Goal: Transaction & Acquisition: Purchase product/service

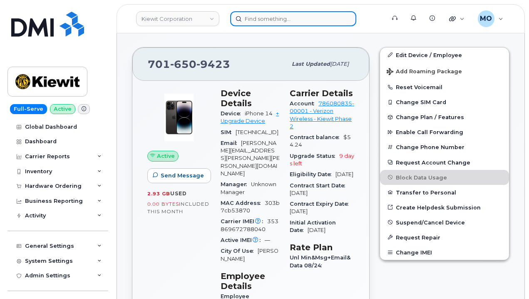
click at [252, 21] on input at bounding box center [293, 18] width 126 height 15
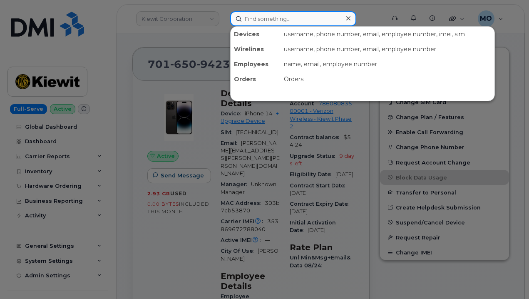
paste input "300721"
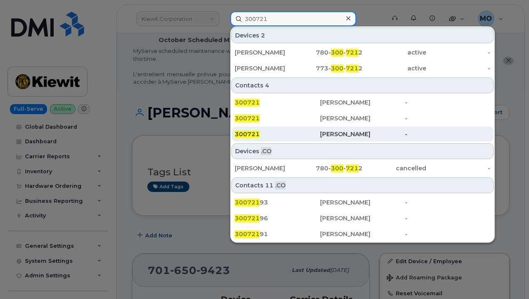
scroll to position [0, 0]
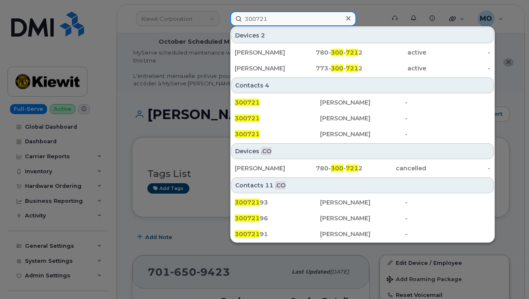
drag, startPoint x: 274, startPoint y: 18, endPoint x: 222, endPoint y: 29, distance: 52.7
click at [224, 26] on div "300721 Devices 2 Desiree Siemens 780- 300 - 721 2 active - RACHEL REINIG 773- 3…" at bounding box center [305, 18] width 163 height 15
paste input "Jenna G Braithwaite"
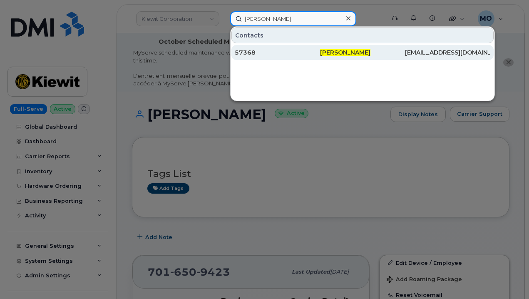
type input "Jenna G Braithwaite"
click at [286, 54] on div "57368" at bounding box center [277, 52] width 85 height 8
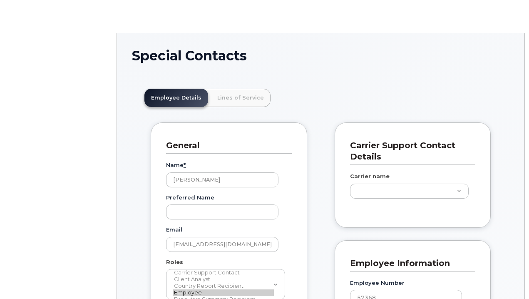
scroll to position [25, 0]
type input "29510345"
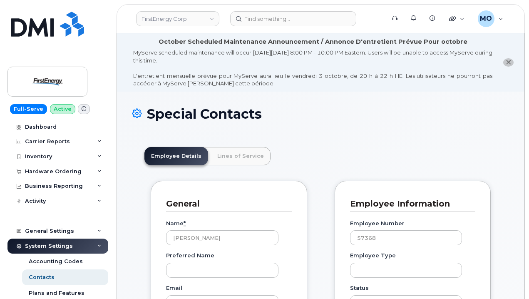
scroll to position [42, 0]
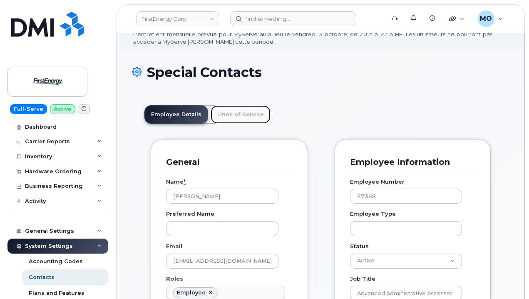
click at [238, 122] on link "Lines of Service" at bounding box center [241, 114] width 60 height 18
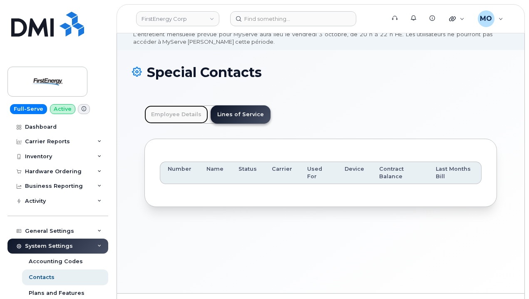
click at [164, 117] on link "Employee Details" at bounding box center [176, 114] width 64 height 18
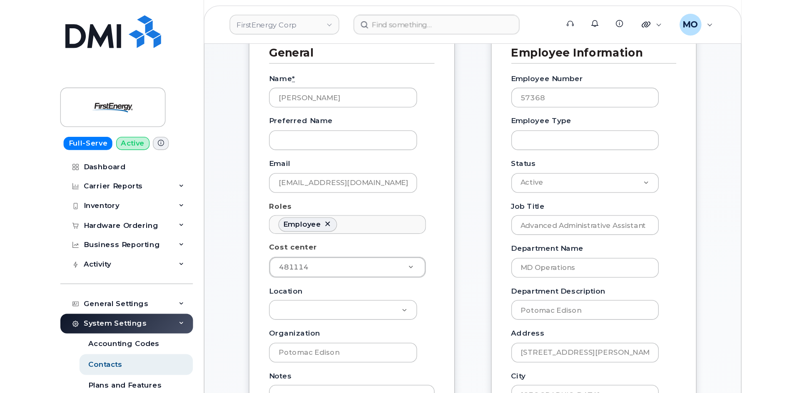
scroll to position [122, 0]
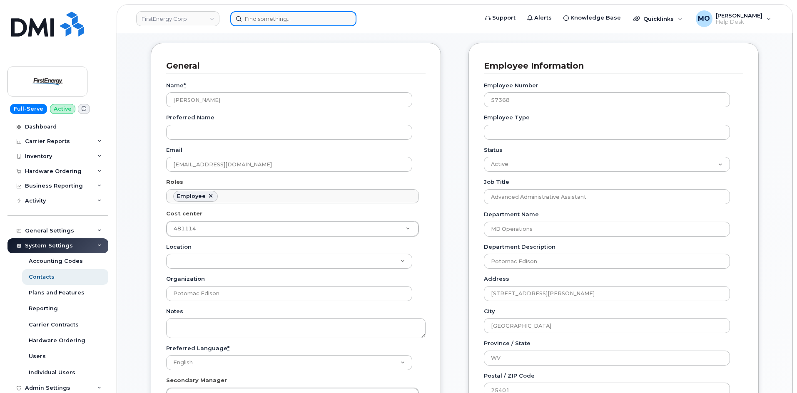
click at [293, 22] on input at bounding box center [293, 18] width 126 height 15
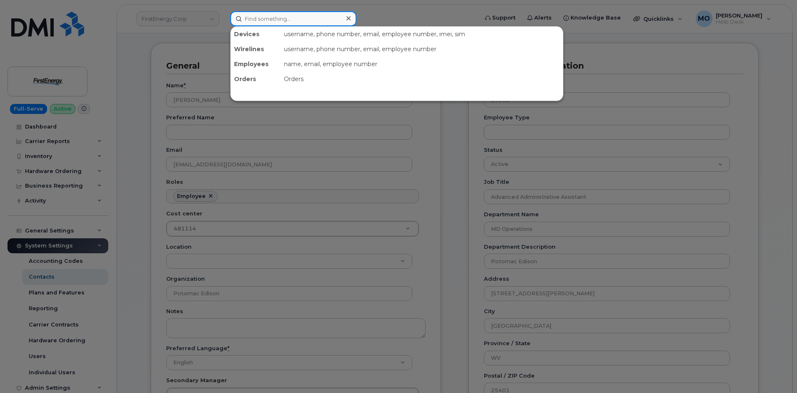
paste input "John Sanford"
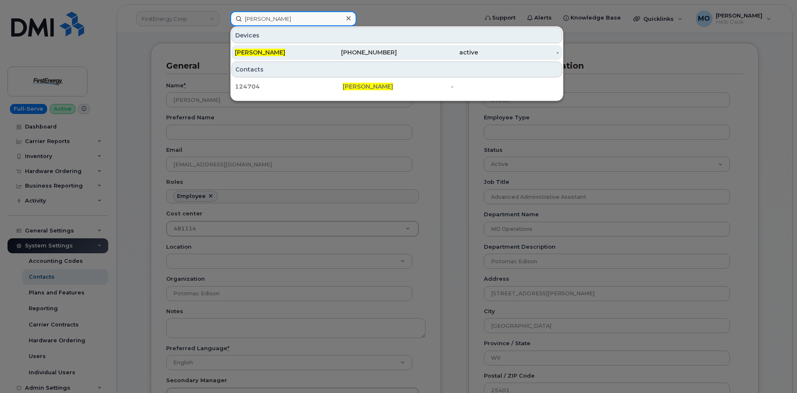
type input "John Sanford"
click at [363, 48] on div "506-461-9979" at bounding box center [356, 52] width 81 height 15
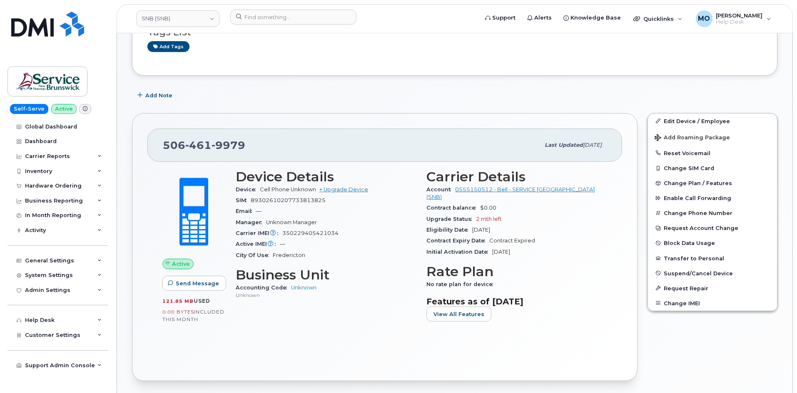
scroll to position [125, 0]
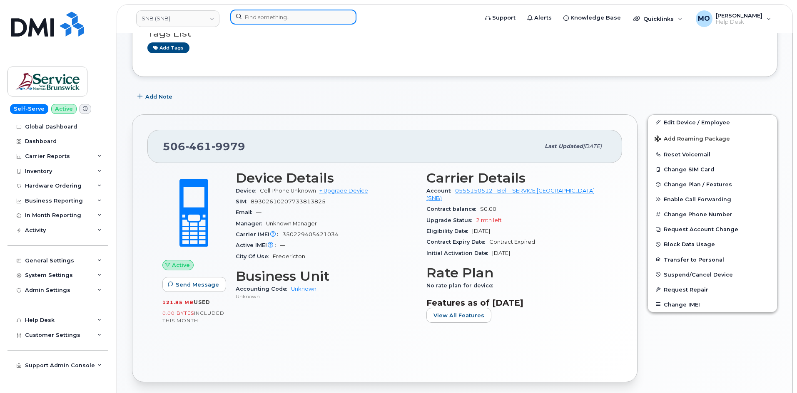
click at [347, 16] on div at bounding box center [293, 17] width 126 height 15
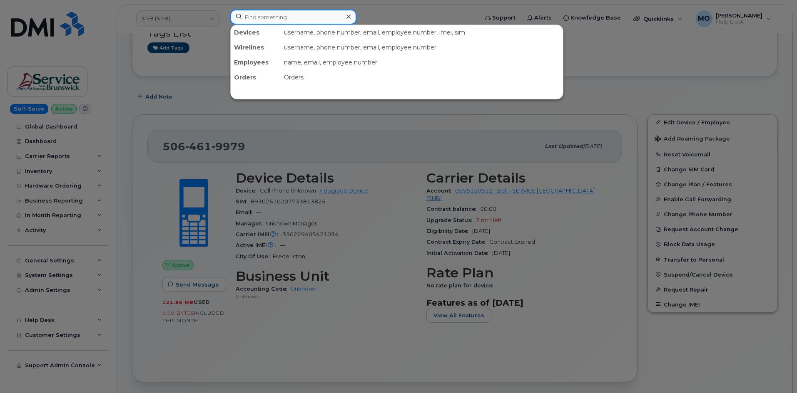
click at [271, 19] on input at bounding box center [293, 17] width 126 height 15
paste input "302090"
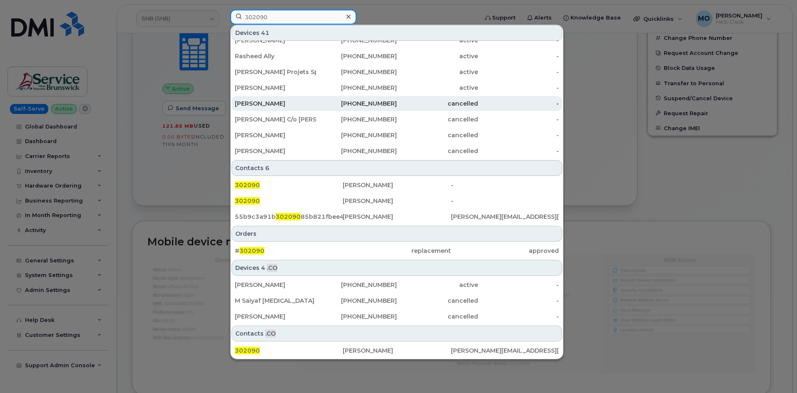
scroll to position [375, 0]
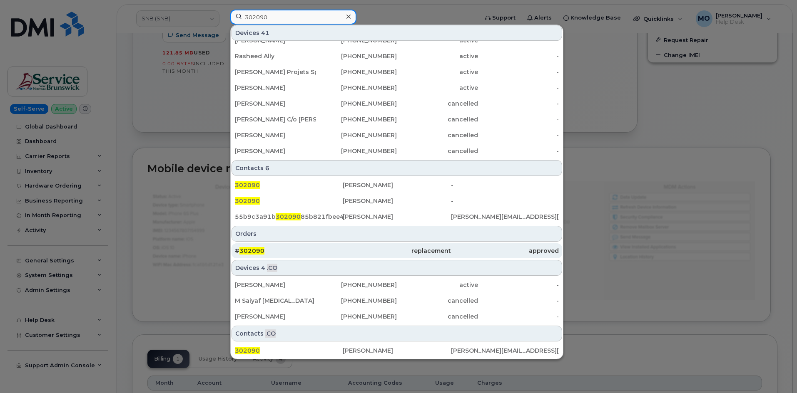
type input "302090"
click at [293, 247] on div "# 302090" at bounding box center [289, 251] width 108 height 15
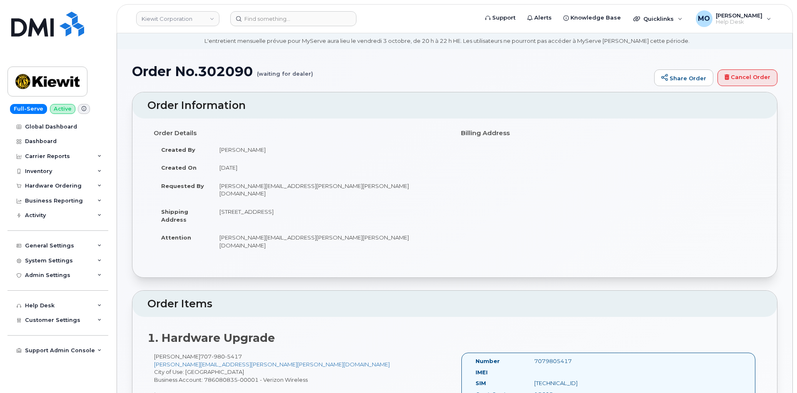
scroll to position [42, 0]
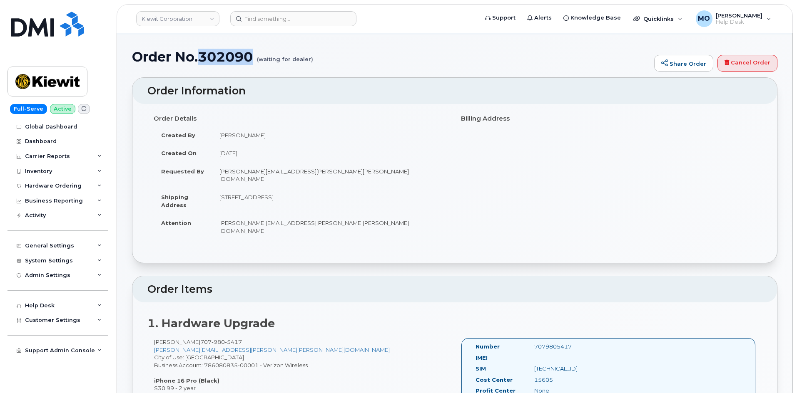
drag, startPoint x: 202, startPoint y: 59, endPoint x: 257, endPoint y: 53, distance: 55.3
click at [257, 53] on h1 "Order No.302090 (waiting for dealer)" at bounding box center [391, 57] width 518 height 15
copy h1 "302090"
click at [292, 26] on input at bounding box center [293, 18] width 126 height 15
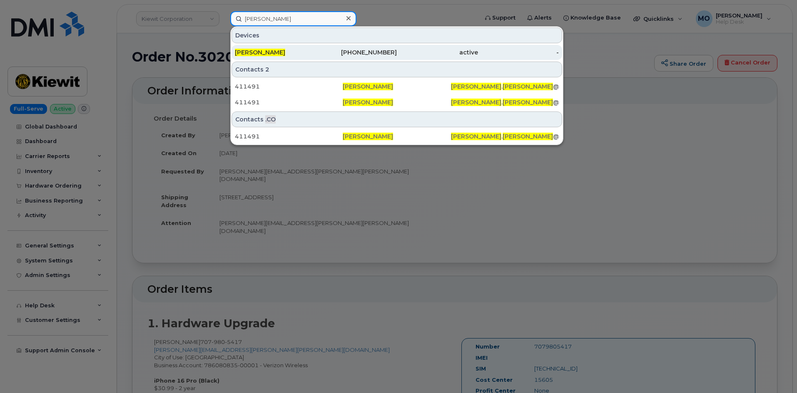
type input "[PERSON_NAME]"
click at [281, 52] on span "[PERSON_NAME]" at bounding box center [260, 52] width 50 height 7
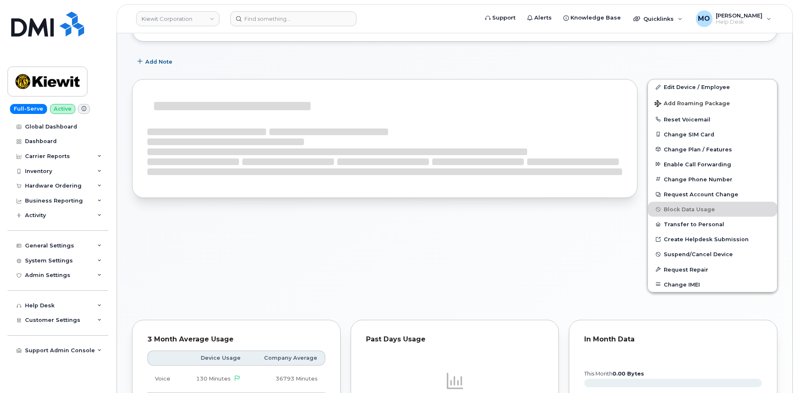
scroll to position [160, 0]
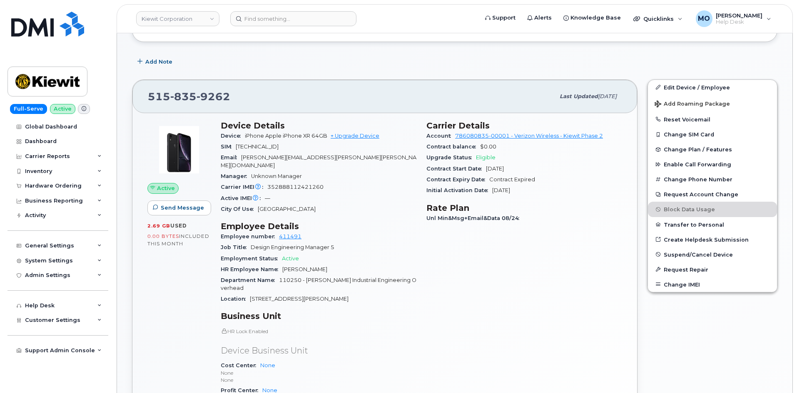
click at [348, 139] on div "Device iPhone Apple iPhone XR 64GB + Upgrade Device" at bounding box center [319, 136] width 196 height 11
click at [349, 135] on link "+ Upgrade Device" at bounding box center [355, 136] width 49 height 6
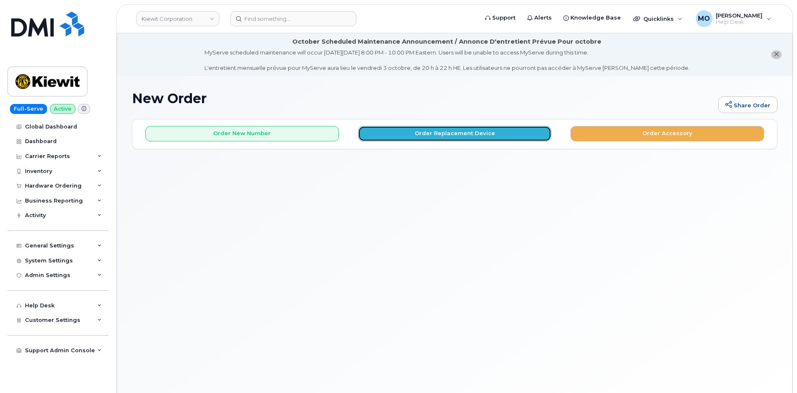
click at [412, 133] on button "Order Replacement Device" at bounding box center [455, 133] width 194 height 15
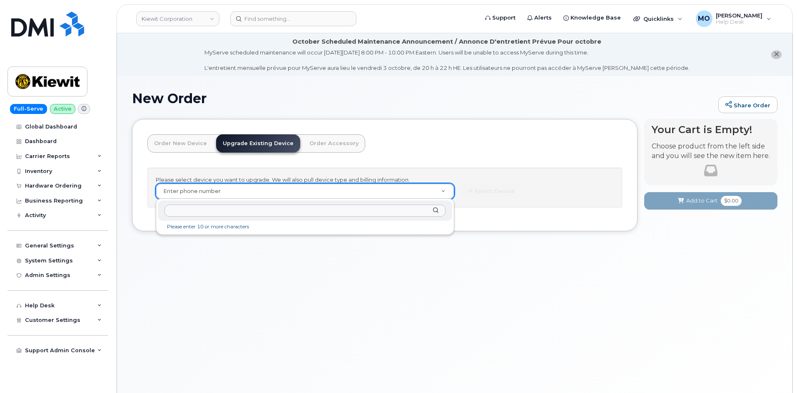
click at [353, 209] on input "text" at bounding box center [304, 211] width 281 height 12
paste input "5158359262"
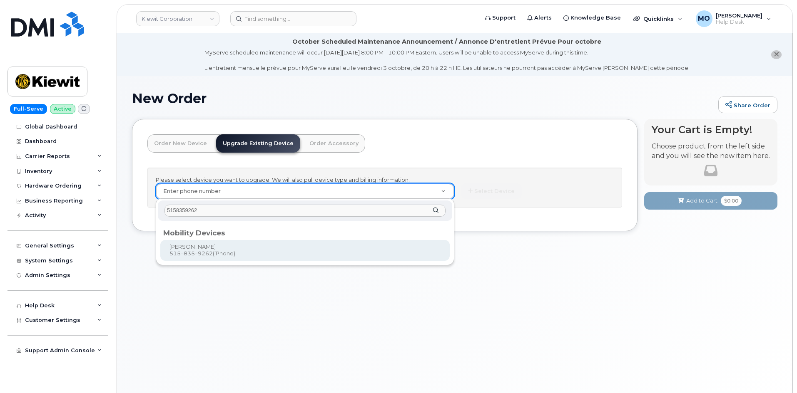
type input "5158359262"
type input "1169375"
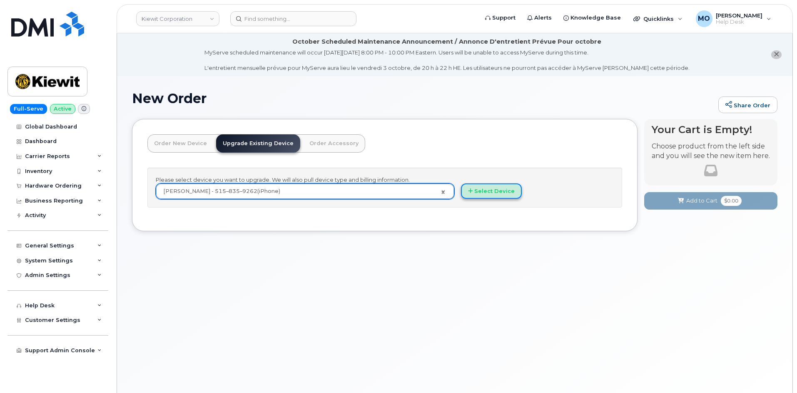
click at [500, 197] on button "Select Device" at bounding box center [491, 191] width 61 height 15
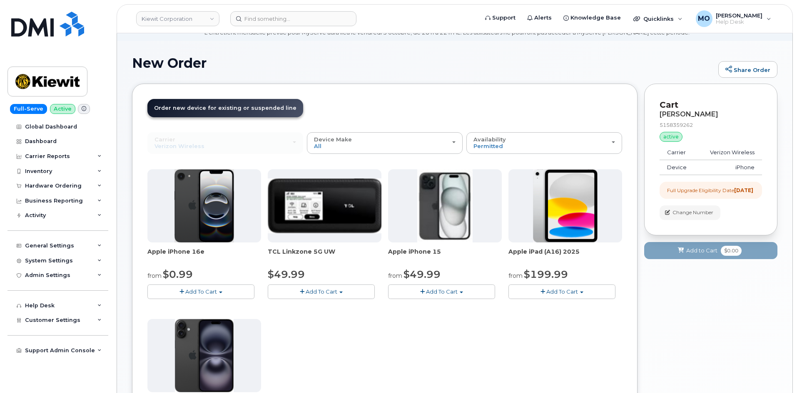
scroll to position [83, 0]
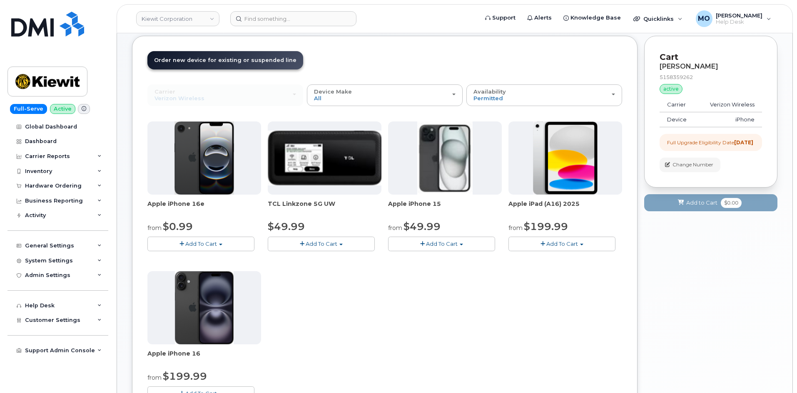
click at [388, 311] on div "Apple iPhone 16e from $0.99 Add To Cart $0.99 - 2 Year Upgrade (128GB) $599.99 …" at bounding box center [384, 268] width 475 height 293
drag, startPoint x: 388, startPoint y: 311, endPoint x: 387, endPoint y: 289, distance: 22.5
click at [389, 311] on div "Apple iPhone 16e from $0.99 Add To Cart $0.99 - 2 Year Upgrade (128GB) $599.99 …" at bounding box center [384, 268] width 475 height 293
click at [358, 93] on div "Device Make All iPhone Modem Tablet" at bounding box center [385, 95] width 142 height 13
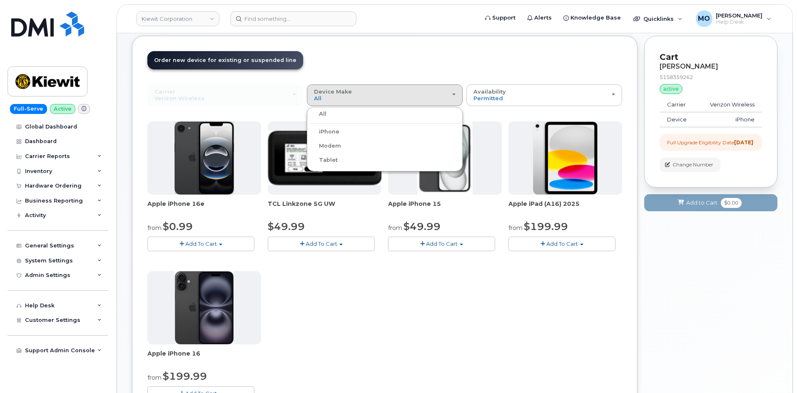
click at [336, 133] on label "iPhone" at bounding box center [324, 132] width 30 height 10
click at [0, 0] on input "iPhone" at bounding box center [0, 0] width 0 height 0
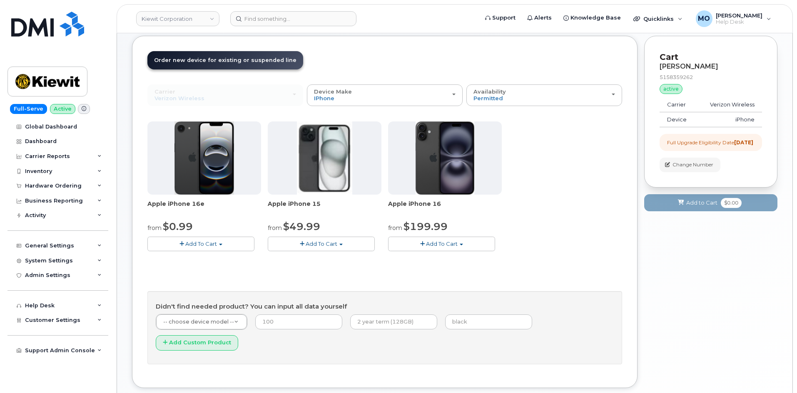
click at [525, 149] on div "Apple iPhone 16e from $0.99 Add To Cart $0.99 - 2 Year Upgrade (128GB) $599.99 …" at bounding box center [384, 193] width 475 height 143
click at [538, 174] on div "Apple iPhone 16e from $0.99 Add To Cart $0.99 - 2 Year Upgrade (128GB) $599.99 …" at bounding box center [384, 193] width 475 height 143
click at [225, 246] on button "Add To Cart" at bounding box center [200, 244] width 107 height 15
click at [176, 259] on link "$0.99 - 2 Year Upgrade (128GB)" at bounding box center [201, 259] width 104 height 10
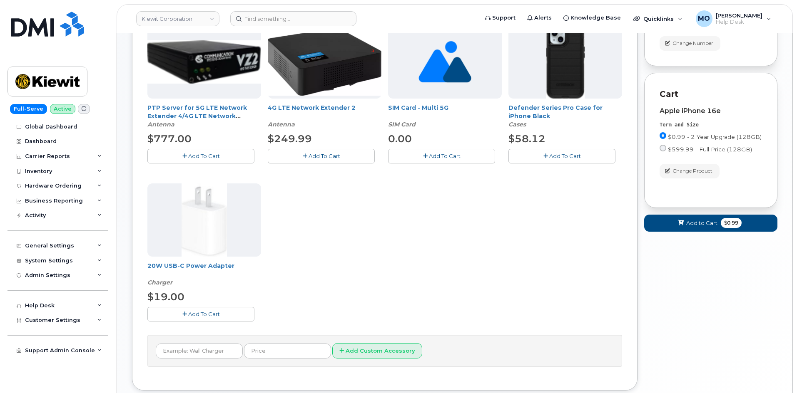
scroll to position [208, 0]
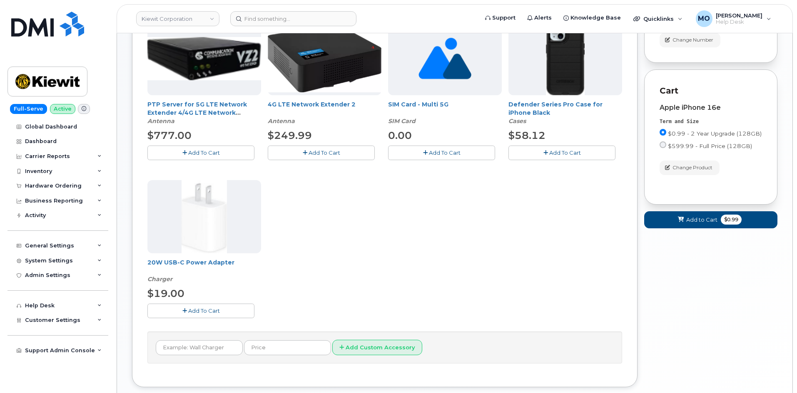
click at [545, 152] on icon "button" at bounding box center [545, 152] width 5 height 5
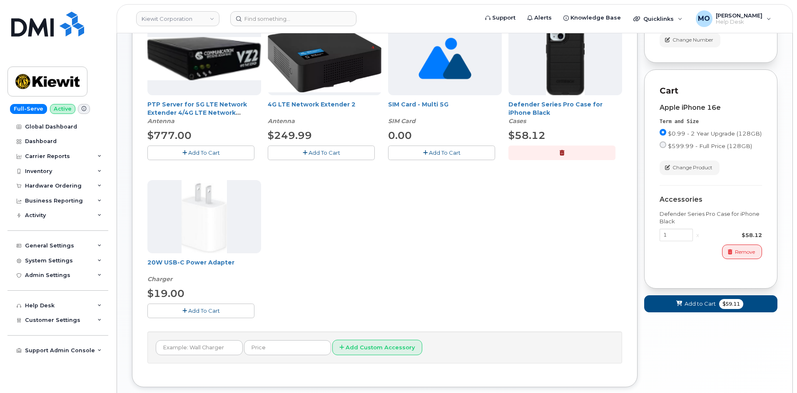
click at [191, 316] on button "Add To Cart" at bounding box center [200, 311] width 107 height 15
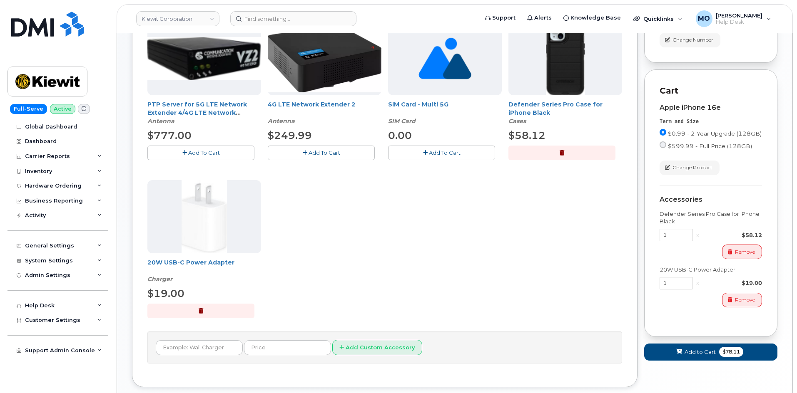
click at [418, 251] on div "PTP Server for 5G LTE Network Extender 4/4G LTE Network Extender 3 Antenna $777…" at bounding box center [384, 177] width 475 height 310
click at [693, 356] on span "Add to Cart" at bounding box center [699, 352] width 31 height 8
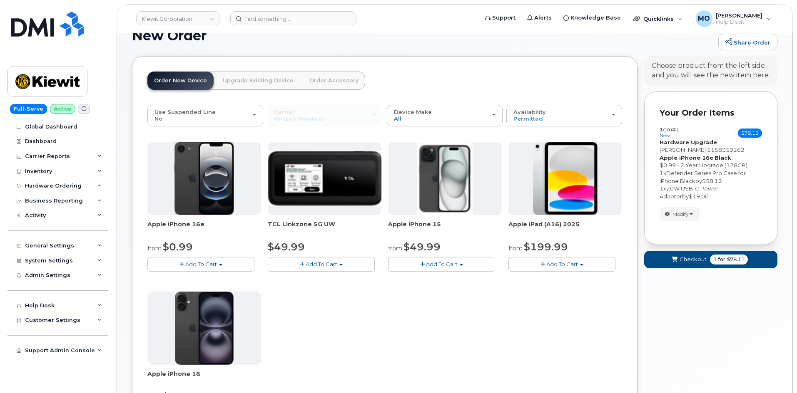
scroll to position [53, 0]
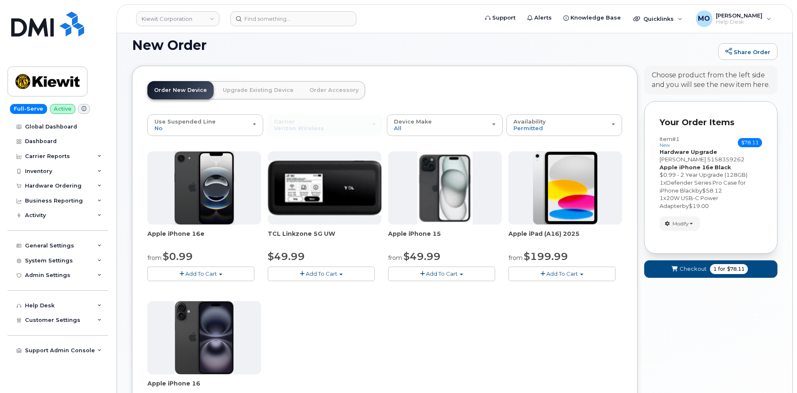
click at [705, 278] on form "Your Order Items Item #1 new $78.11 Accessories Only SIM Only Activation New Ac…" at bounding box center [710, 193] width 133 height 184
click at [696, 263] on button "Checkout 1 for $78.11" at bounding box center [710, 269] width 133 height 17
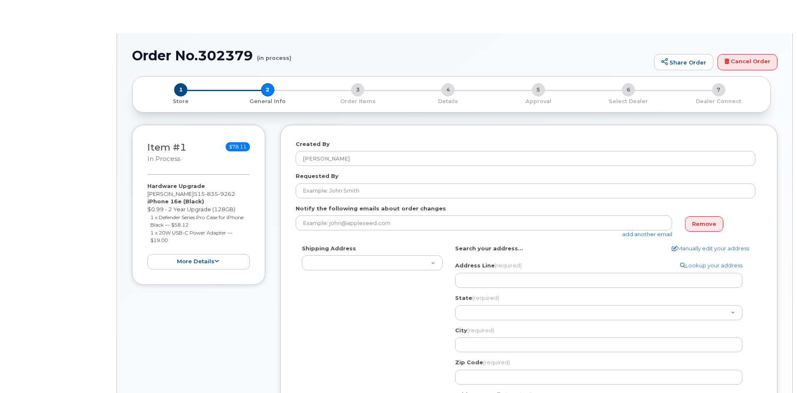
select select
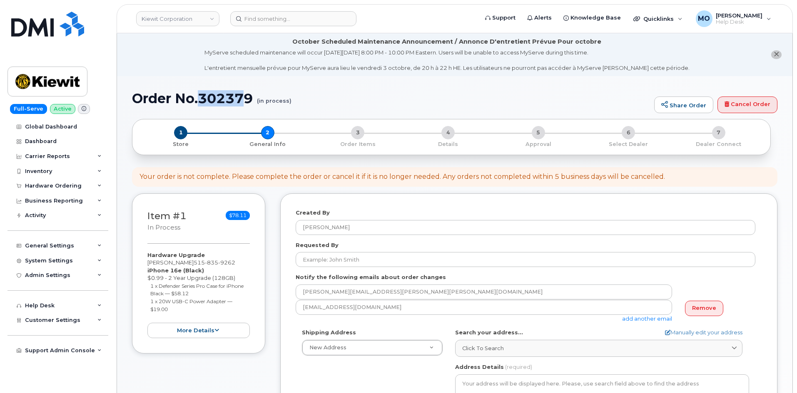
drag, startPoint x: 198, startPoint y: 97, endPoint x: 262, endPoint y: 99, distance: 63.7
click at [247, 99] on h1 "Order No.302379 (in process)" at bounding box center [391, 98] width 518 height 15
click at [262, 99] on small "(in process)" at bounding box center [274, 97] width 35 height 13
drag, startPoint x: 256, startPoint y: 98, endPoint x: 203, endPoint y: 99, distance: 52.9
click at [203, 99] on h1 "Order No.302379 (in process)" at bounding box center [391, 98] width 518 height 15
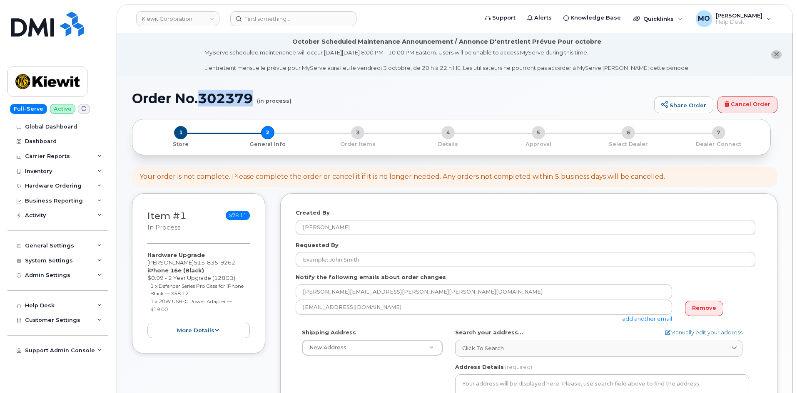
copy h1 "302379"
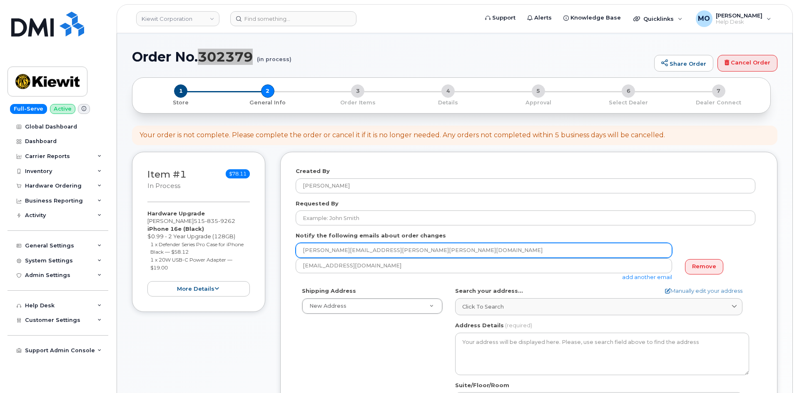
scroll to position [83, 0]
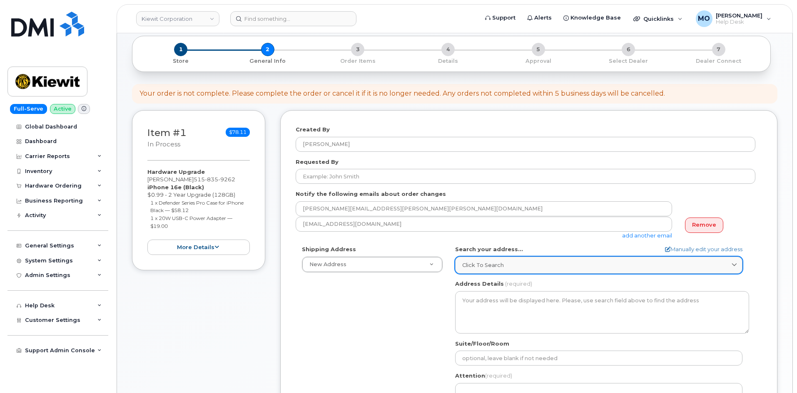
click at [537, 260] on link "Click to search" at bounding box center [598, 265] width 287 height 17
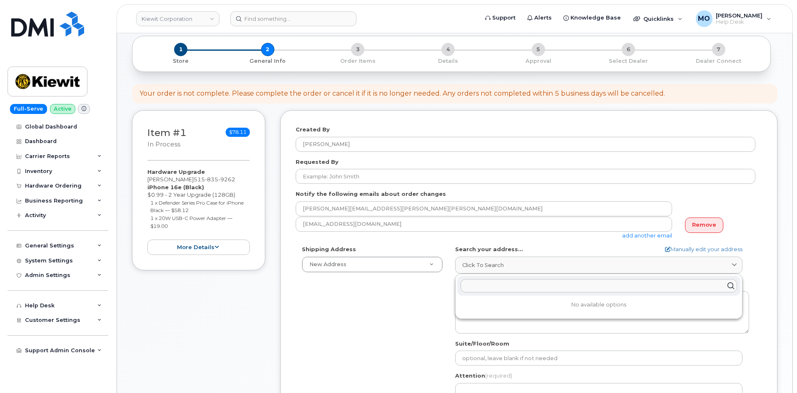
paste input "8880 Penrose Lenexa 60219"
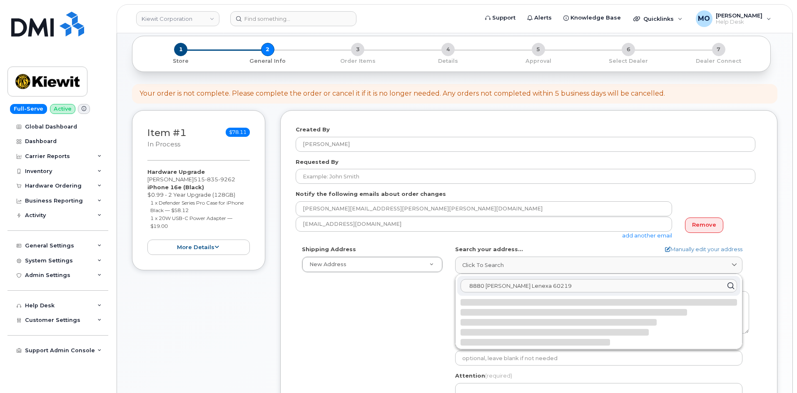
type input "8880 Penrose Lenexa 60219"
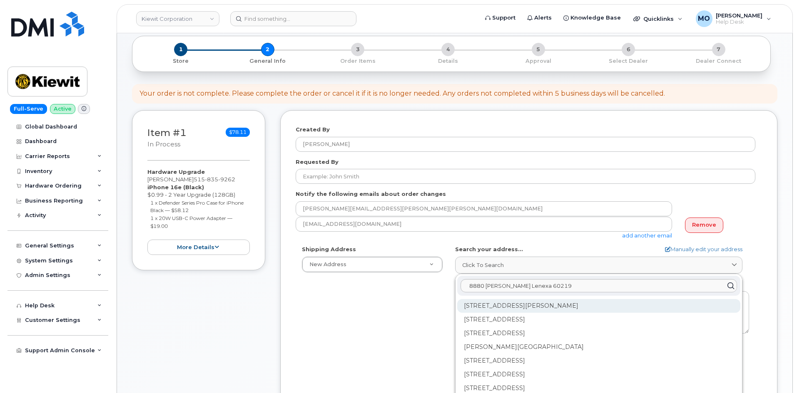
click at [597, 304] on div "8880 Penrose Ln Lenexa KS 66219-8147" at bounding box center [598, 306] width 283 height 14
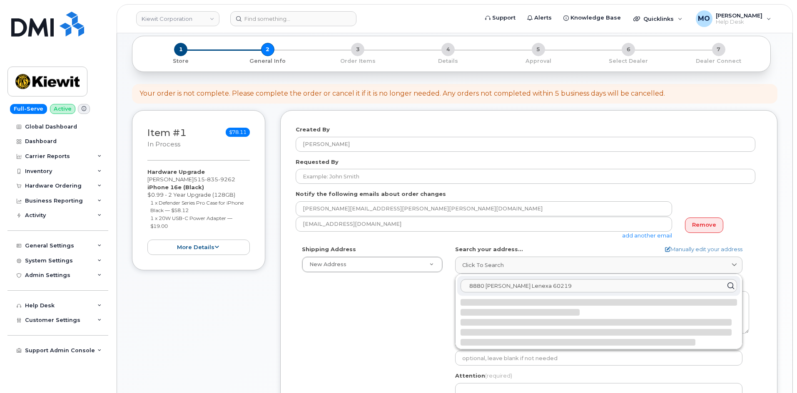
select select
type textarea "8880 Penrose Ln LENEXA KS 66219-8147 UNITED STATES"
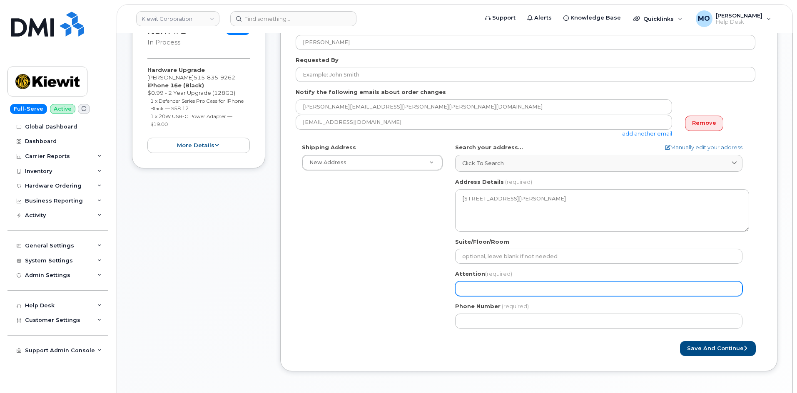
scroll to position [167, 0]
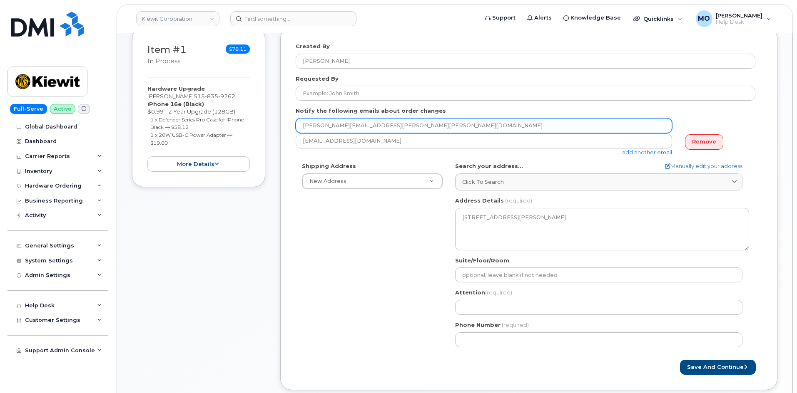
drag, startPoint x: 428, startPoint y: 129, endPoint x: 271, endPoint y: 126, distance: 157.0
click at [271, 126] on div "Item #1 in process $78.11 Hardware Upgrade NICHOLAS OBBINK 515 835 9262 iPhone …" at bounding box center [454, 215] width 645 height 376
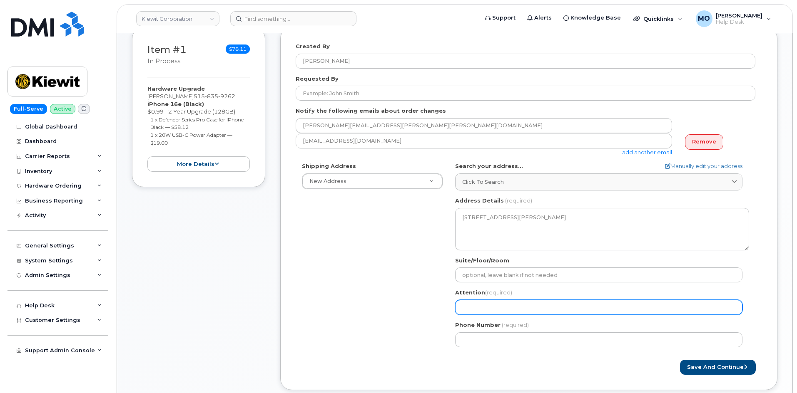
drag, startPoint x: 522, startPoint y: 302, endPoint x: 482, endPoint y: 266, distance: 54.2
click at [522, 302] on input "Attention (required)" at bounding box center [598, 307] width 287 height 15
paste input "NICHOLAS.OBBINK@KIEWIT.COM"
select select
type input "NICHOLAS.OBBINK@KIEWIT.COM"
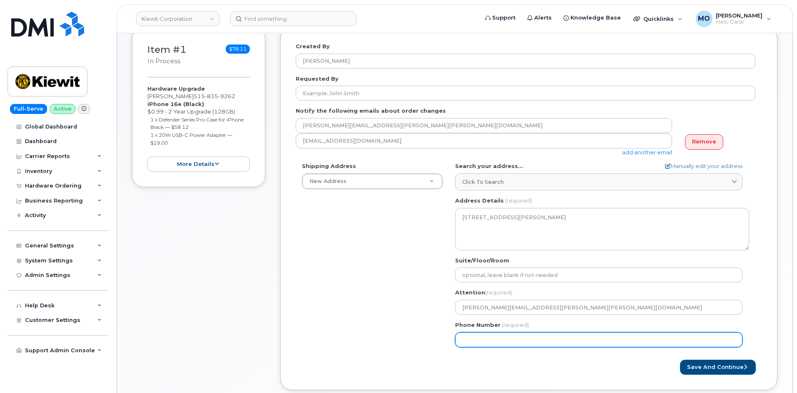
click at [608, 349] on div "KS Lenexa Search your address... Manually edit your address Click to search 888…" at bounding box center [602, 257] width 306 height 191
paste input "5158359262"
select select
type input "5158359262"
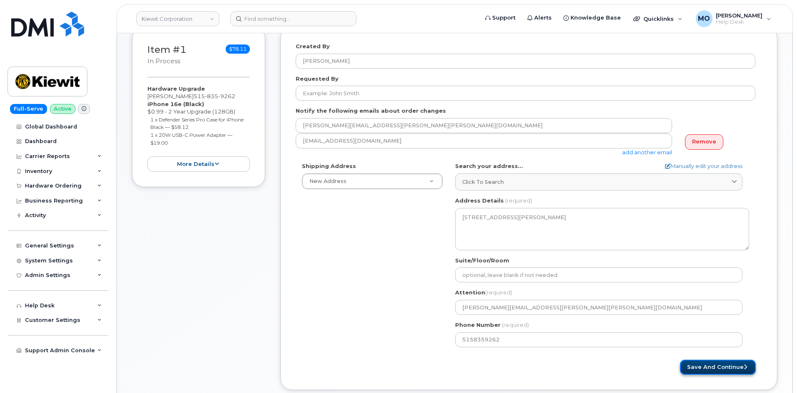
click at [711, 364] on button "Save and Continue" at bounding box center [718, 367] width 76 height 15
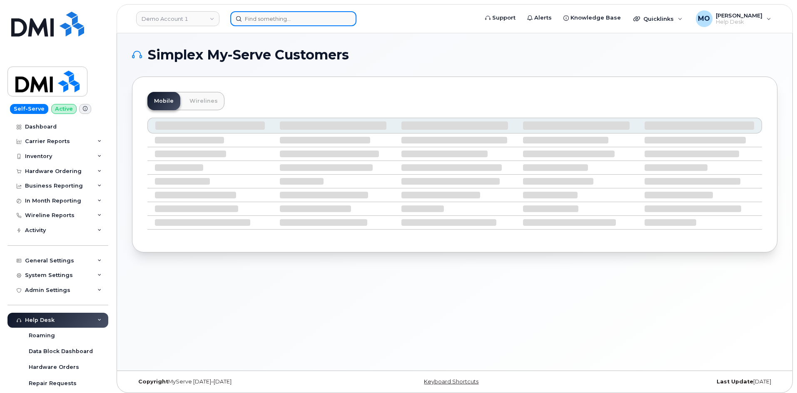
click at [280, 22] on input at bounding box center [293, 18] width 126 height 15
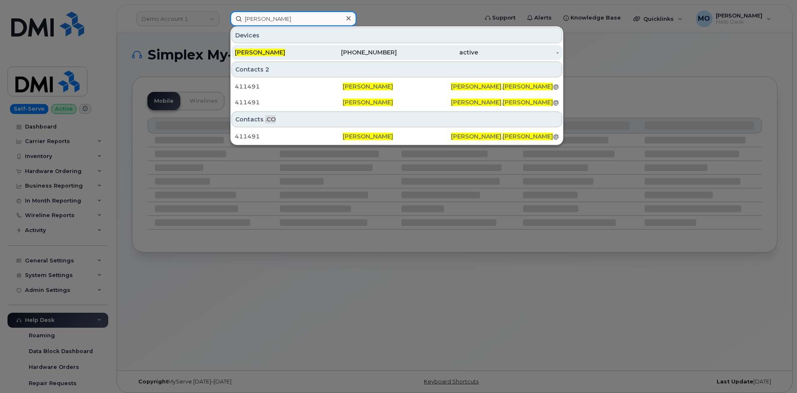
type input "[PERSON_NAME]"
click at [313, 51] on div "[PERSON_NAME]" at bounding box center [275, 52] width 81 height 8
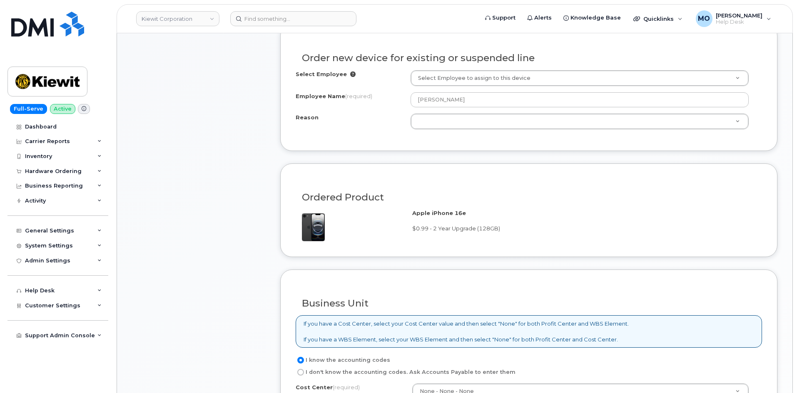
scroll to position [458, 0]
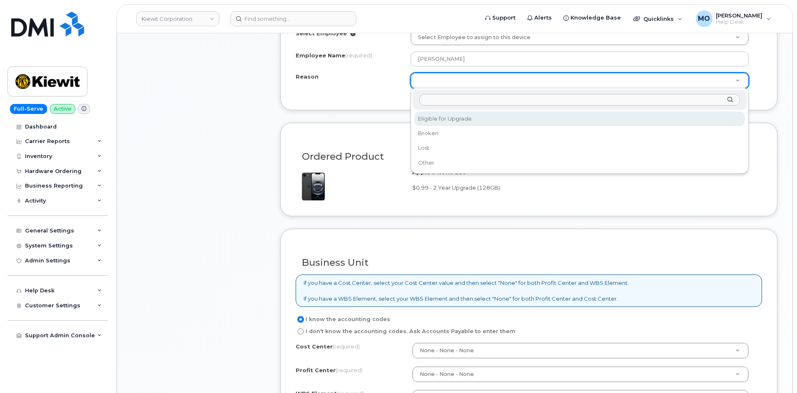
select select "eligible_for_upgrade"
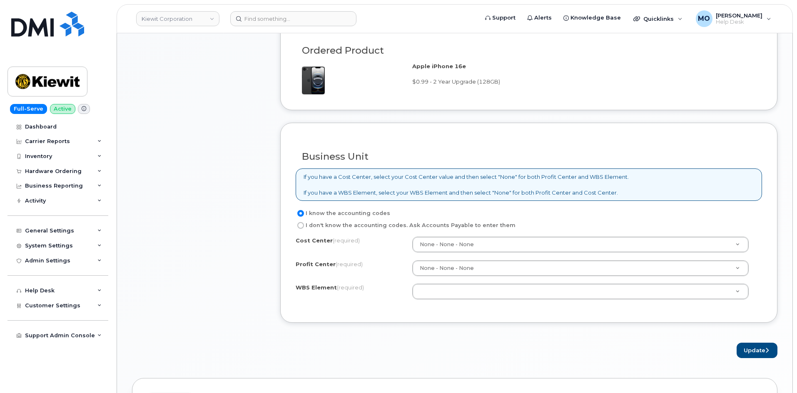
scroll to position [624, 0]
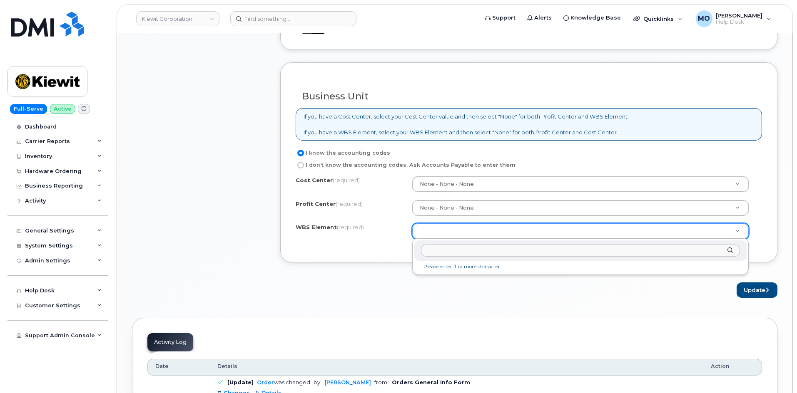
paste input "110250.1518"
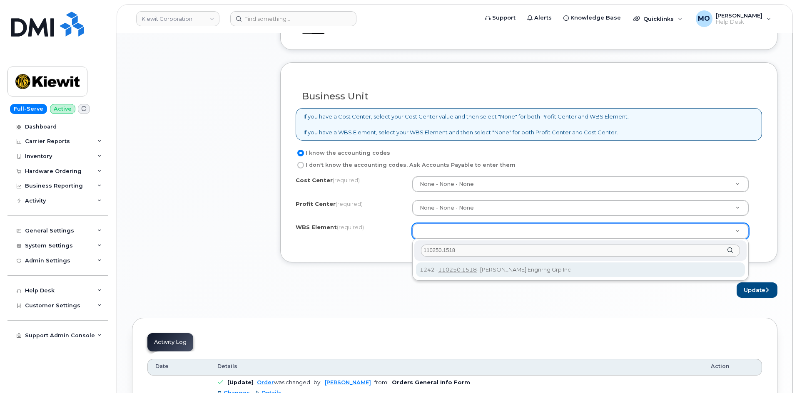
type input "110250.1518"
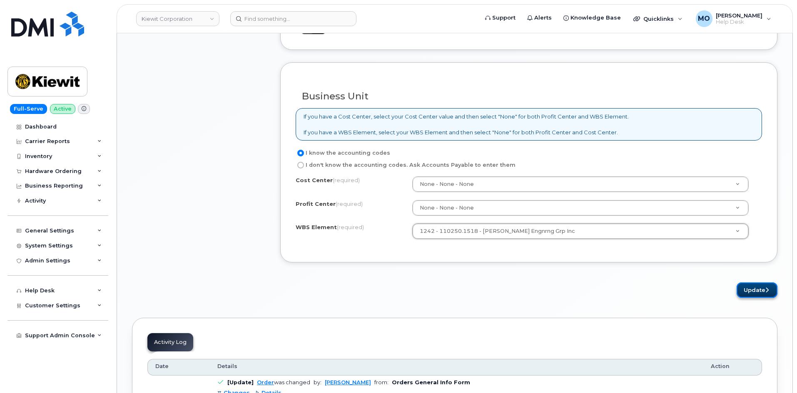
click at [756, 296] on button "Update" at bounding box center [756, 290] width 41 height 15
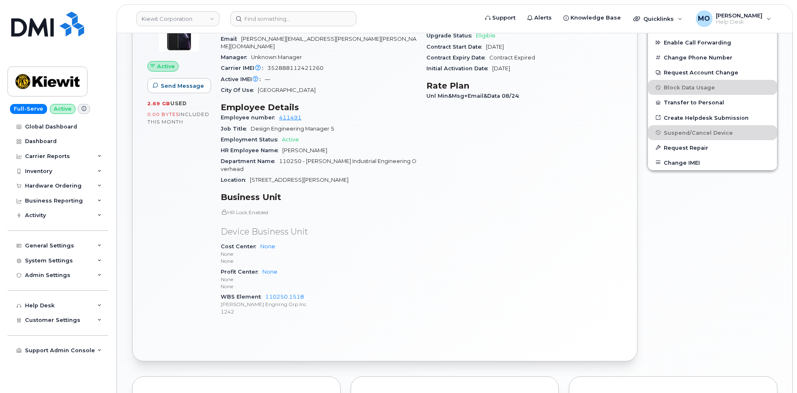
scroll to position [333, 0]
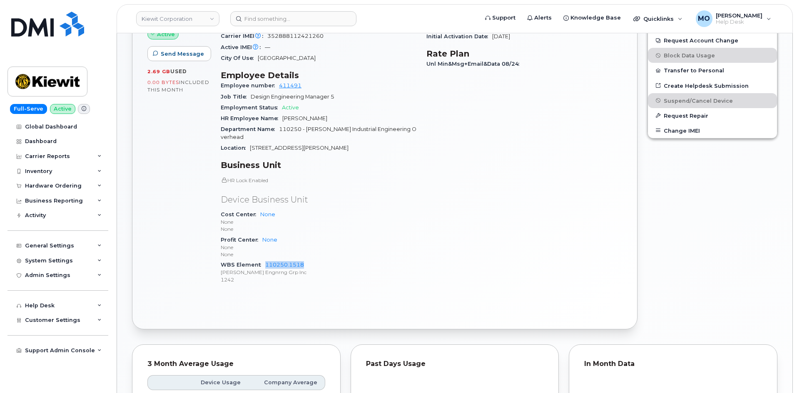
drag, startPoint x: 310, startPoint y: 252, endPoint x: 264, endPoint y: 251, distance: 46.2
click at [264, 260] on div "WBS Element 110250.1518 [PERSON_NAME] Engnrng Grp Inc 1242" at bounding box center [319, 272] width 196 height 25
copy link "110250.1518"
drag, startPoint x: 303, startPoint y: 21, endPoint x: 341, endPoint y: 22, distance: 37.9
click at [303, 21] on input at bounding box center [293, 18] width 126 height 15
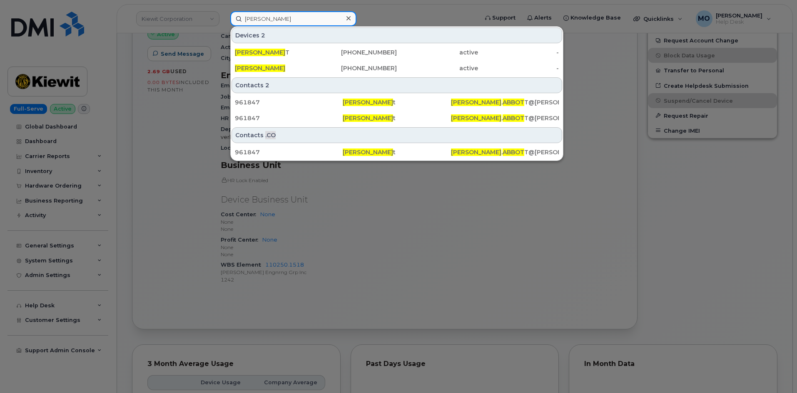
type input "[PERSON_NAME]"
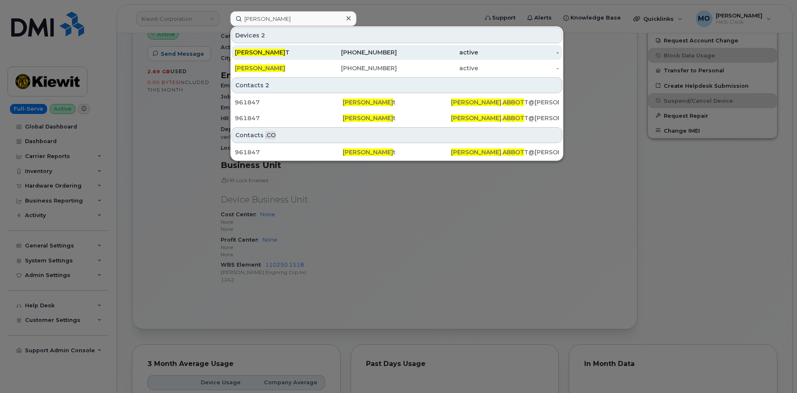
click at [423, 55] on div "active" at bounding box center [437, 52] width 81 height 8
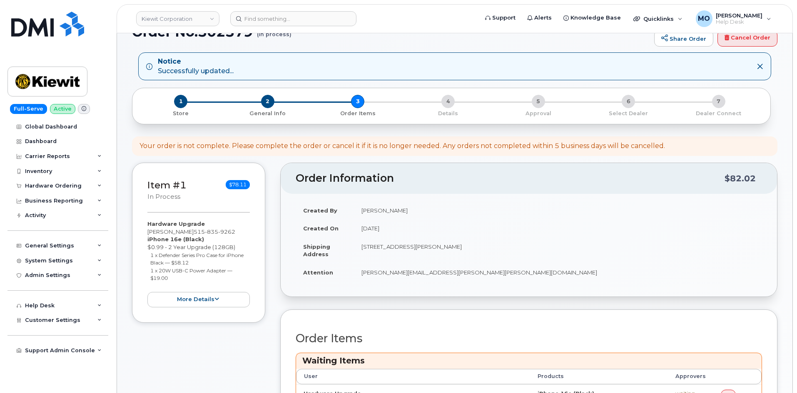
scroll to position [208, 0]
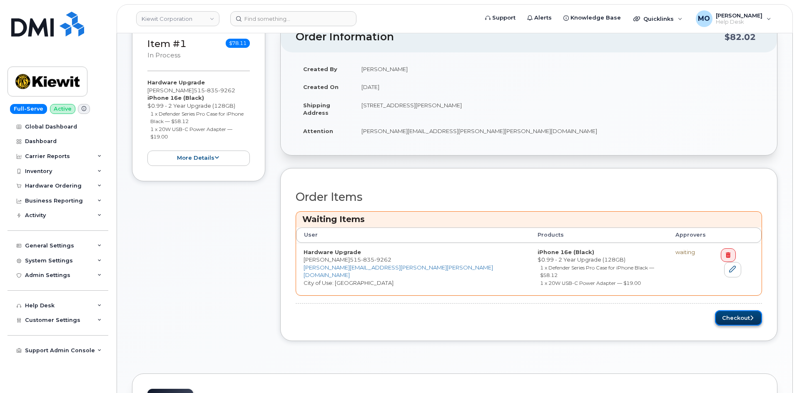
click at [724, 311] on button "Checkout" at bounding box center [738, 318] width 47 height 15
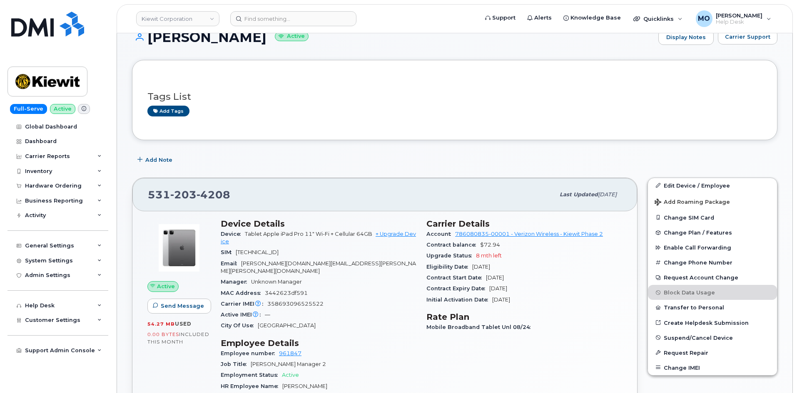
scroll to position [167, 0]
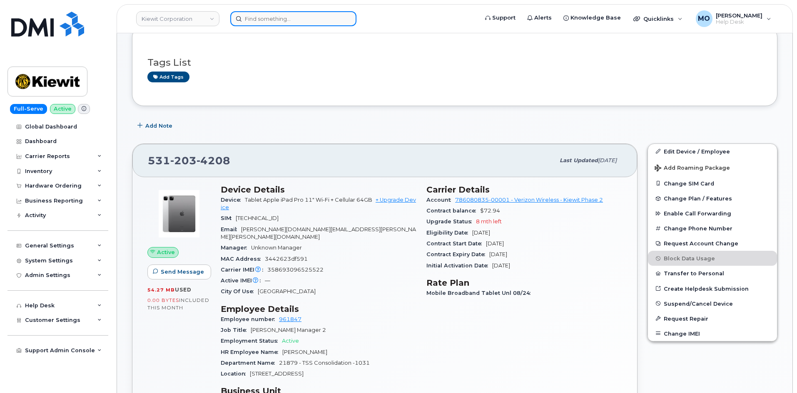
click at [286, 22] on input at bounding box center [293, 18] width 126 height 15
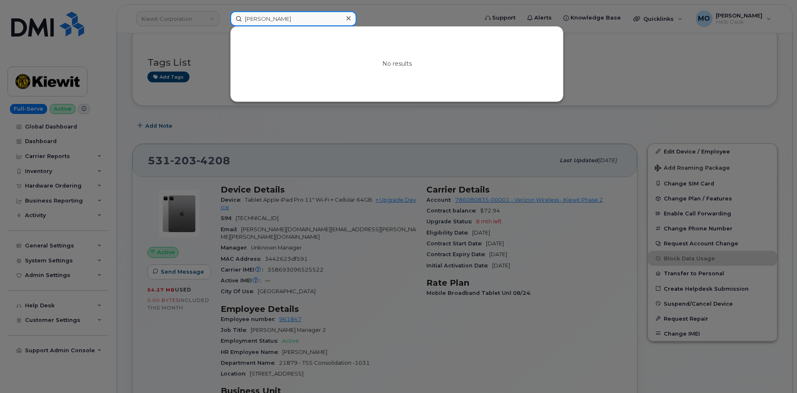
type input "[PERSON_NAME]"
